Goal: Task Accomplishment & Management: Use online tool/utility

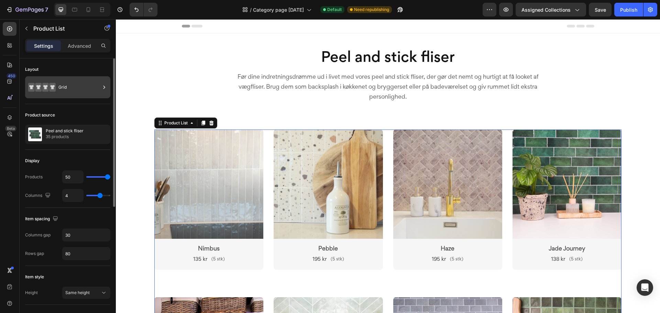
click at [61, 92] on div "Grid" at bounding box center [79, 87] width 42 height 16
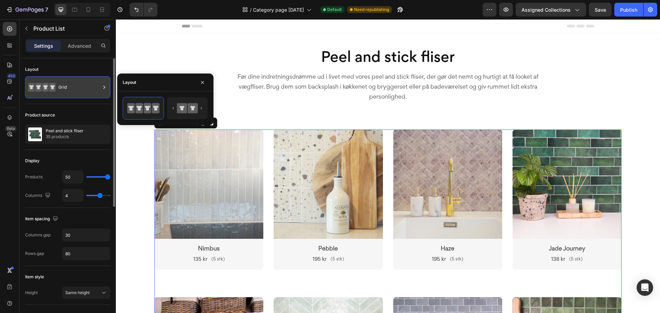
click at [61, 92] on div "Grid" at bounding box center [79, 87] width 42 height 16
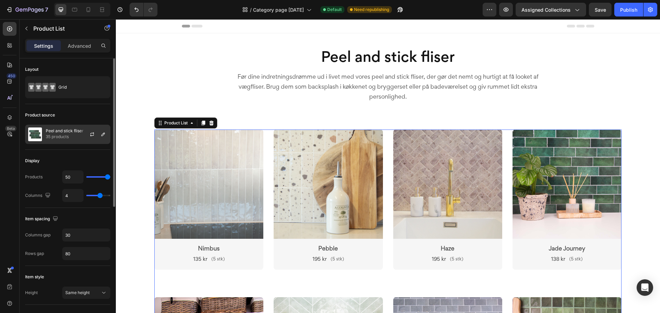
drag, startPoint x: 58, startPoint y: 135, endPoint x: 83, endPoint y: 133, distance: 25.2
click at [58, 135] on p "35 products" at bounding box center [65, 136] width 38 height 7
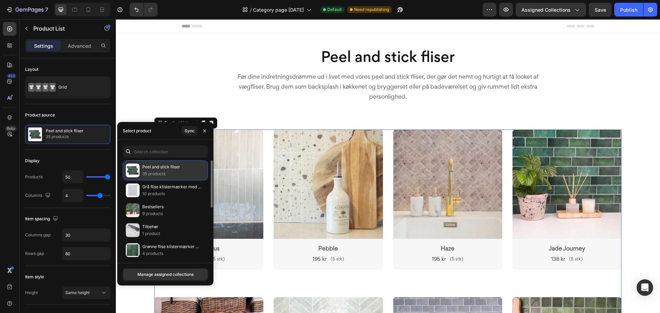
click at [166, 170] on p "Peel and stick fliser" at bounding box center [161, 167] width 38 height 7
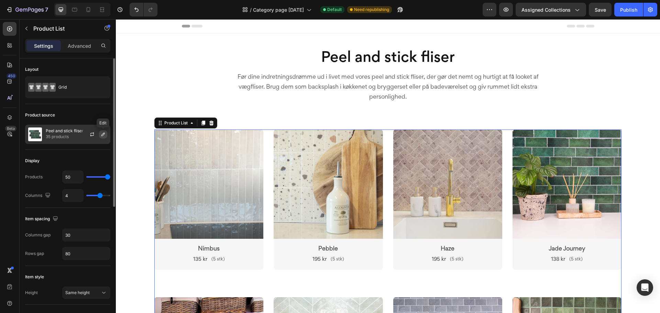
click at [100, 136] on button "button" at bounding box center [103, 134] width 8 height 8
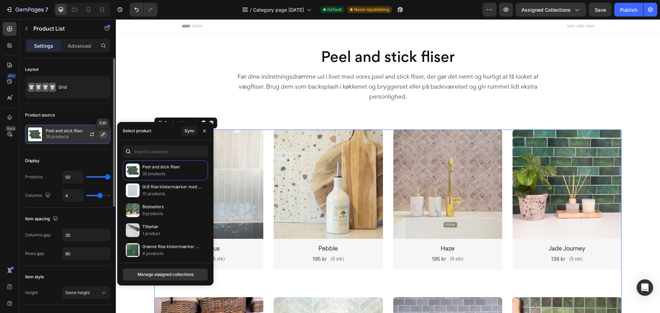
click at [100, 136] on button "button" at bounding box center [103, 134] width 8 height 8
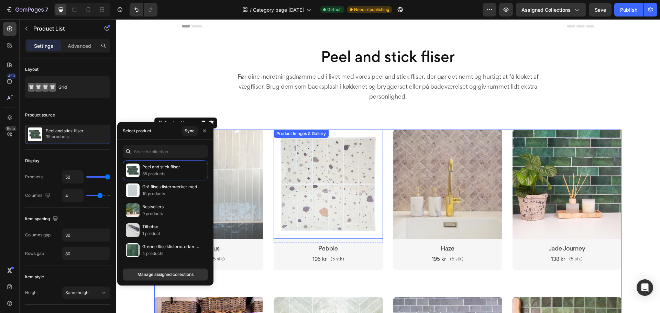
click at [283, 150] on img at bounding box center [328, 184] width 109 height 109
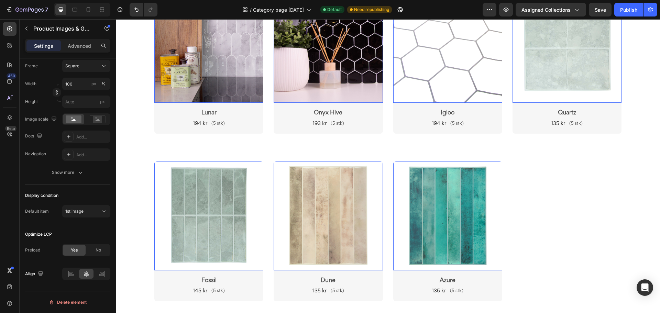
scroll to position [1306, 0]
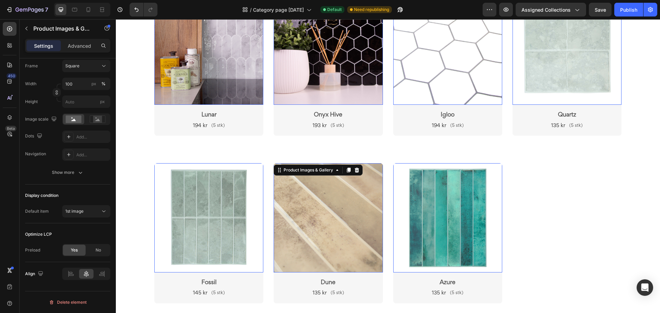
click at [316, 199] on img at bounding box center [328, 217] width 109 height 109
click at [307, 200] on img at bounding box center [328, 217] width 109 height 109
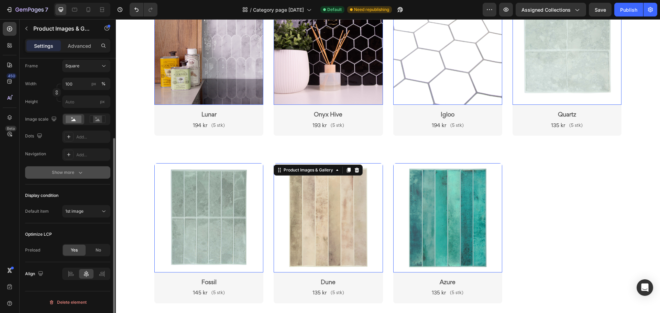
click at [66, 172] on div "Show more" at bounding box center [68, 172] width 32 height 7
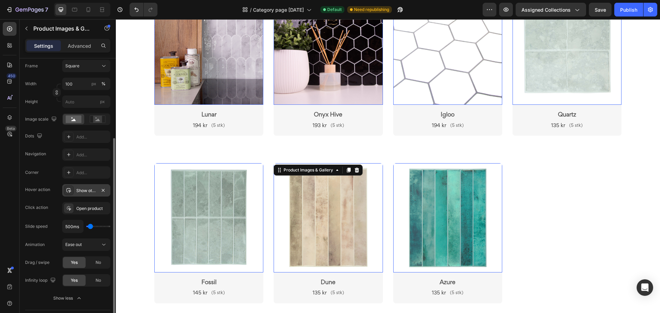
click at [76, 190] on div "Show other image" at bounding box center [86, 190] width 48 height 12
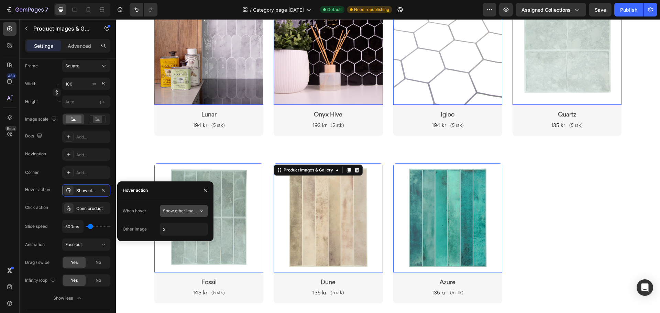
click at [180, 210] on span "Show other image" at bounding box center [180, 210] width 35 height 5
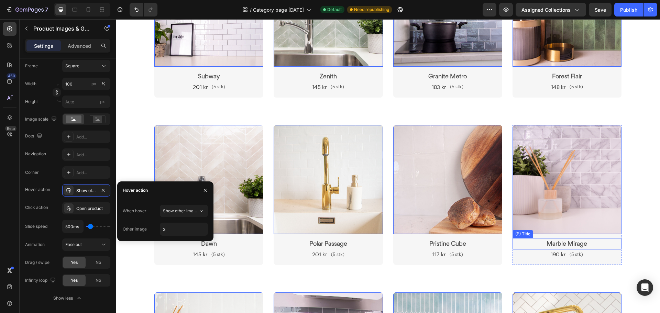
scroll to position [206, 0]
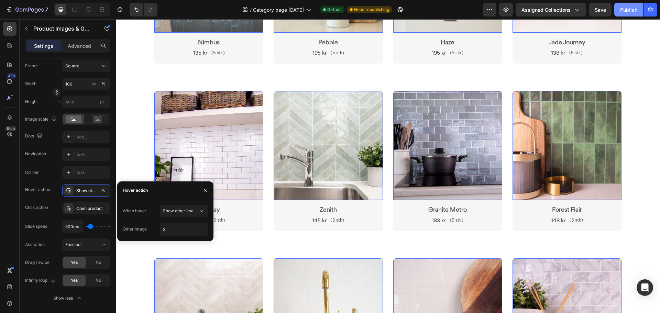
click at [622, 11] on div "Publish" at bounding box center [628, 9] width 17 height 7
